Goal: Task Accomplishment & Management: Manage account settings

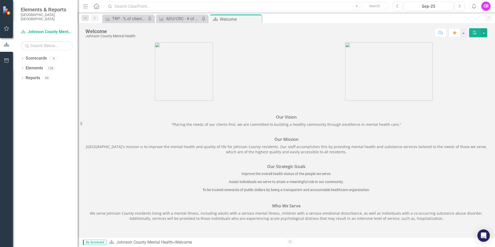
click at [116, 6] on input "text" at bounding box center [247, 6] width 284 height 9
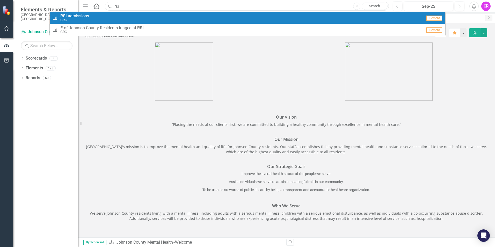
type input "rsi"
click at [74, 17] on span "RSI a d m i s s i o n s" at bounding box center [74, 16] width 29 height 5
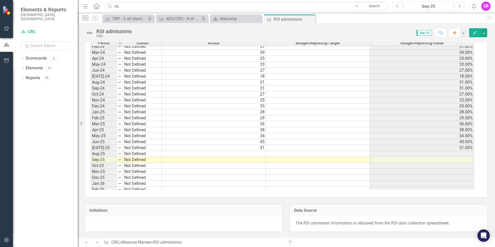
click at [259, 154] on tbody "Jun-22 Not Defined 30 30.00% [DATE]-22 Not Defined 34 34.00% Aug-22 Not Defined…" at bounding box center [283, 64] width 384 height 280
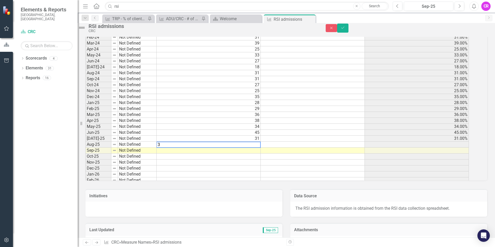
type textarea "38"
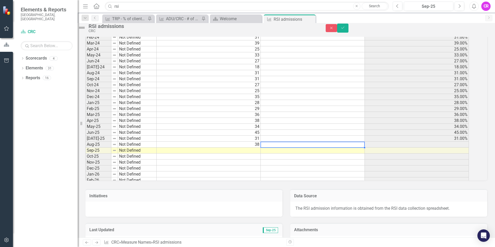
click at [299, 160] on td at bounding box center [313, 157] width 104 height 6
click at [345, 30] on icon "Save" at bounding box center [343, 28] width 5 height 4
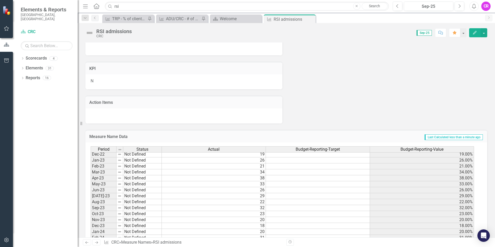
scroll to position [570, 0]
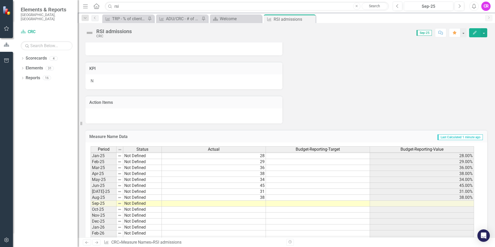
click at [261, 203] on td at bounding box center [214, 204] width 104 height 6
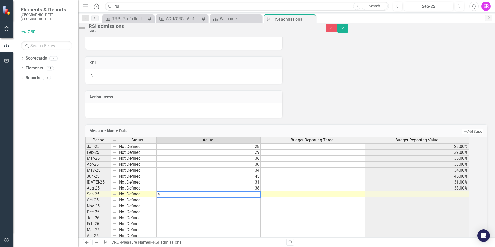
type textarea "43"
click at [345, 30] on icon "Save" at bounding box center [343, 28] width 5 height 4
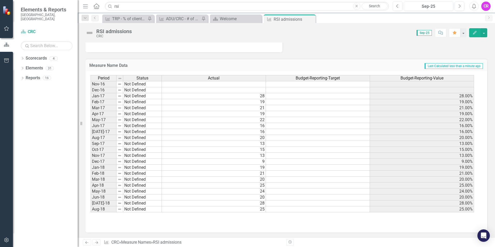
scroll to position [136, 0]
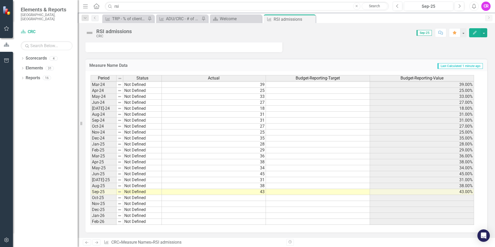
click at [291, 197] on tbody "Jun-22 Not Defined 30 30.00% [DATE]-22 Not Defined 34 34.00% Aug-22 Not Defined…" at bounding box center [283, 96] width 384 height 280
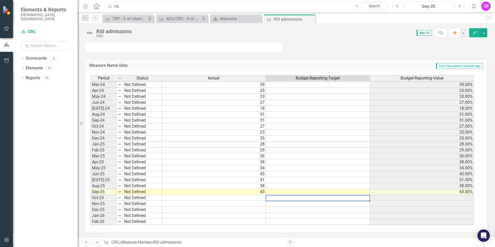
click at [145, 6] on input "rsi" at bounding box center [247, 6] width 284 height 9
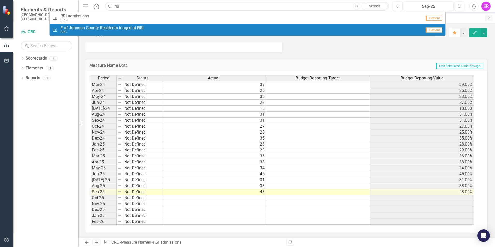
click at [127, 27] on span "# o f J [PERSON_NAME] C o u n t y R e s i d e n t s t r i a g e d a t RSI" at bounding box center [101, 28] width 83 height 5
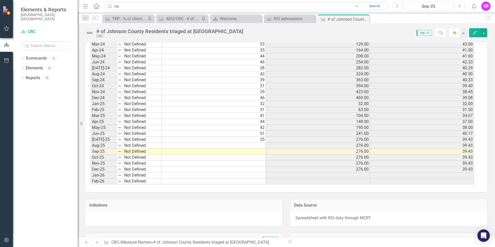
scroll to position [665, 0]
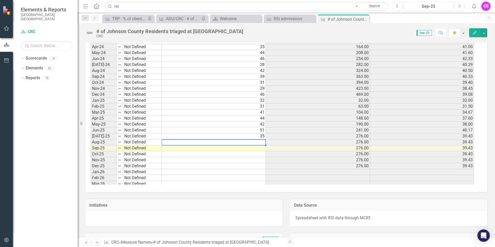
click at [261, 143] on td at bounding box center [214, 142] width 104 height 6
click at [260, 142] on td at bounding box center [214, 142] width 104 height 6
click at [262, 142] on td at bounding box center [214, 142] width 104 height 6
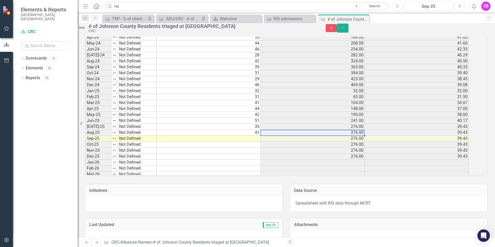
click at [261, 142] on td at bounding box center [209, 139] width 104 height 6
type textarea "51"
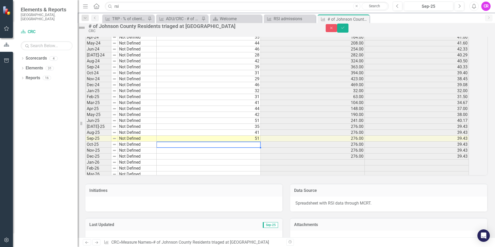
click at [236, 148] on td at bounding box center [209, 145] width 104 height 6
click at [345, 29] on icon "Save" at bounding box center [343, 28] width 5 height 4
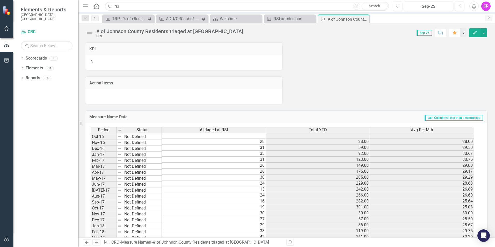
scroll to position [146, 0]
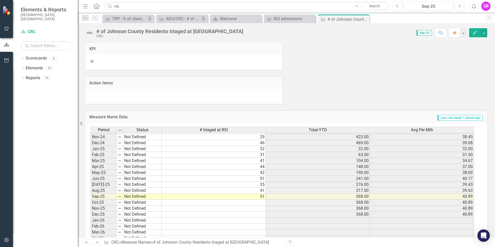
click at [244, 203] on td at bounding box center [214, 203] width 104 height 6
click at [190, 19] on div "ADU/CRC - # of clients utilizing transporation services" at bounding box center [183, 19] width 34 height 6
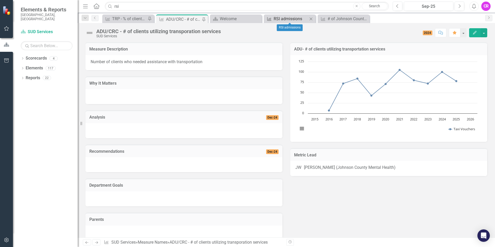
click at [289, 19] on div "RSI admissions" at bounding box center [291, 19] width 34 height 6
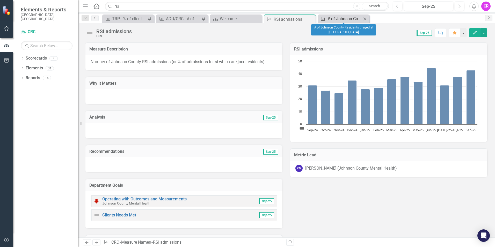
click at [339, 21] on div "# of Johnson County Residents triaged at [GEOGRAPHIC_DATA]" at bounding box center [345, 19] width 34 height 6
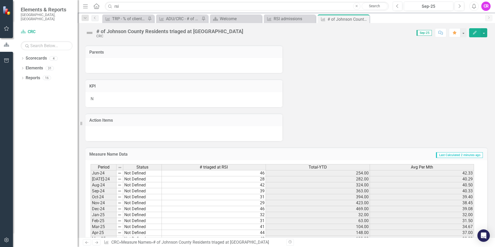
scroll to position [732, 0]
